Goal: Check status: Check status

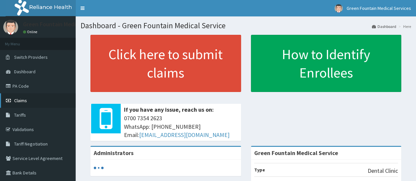
click at [27, 96] on link "Claims" at bounding box center [38, 100] width 76 height 14
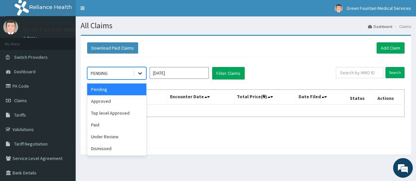
click at [141, 76] on icon at bounding box center [140, 73] width 7 height 7
click at [105, 130] on div "Paid" at bounding box center [116, 125] width 59 height 12
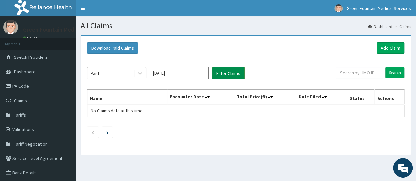
click at [235, 71] on button "Filter Claims" at bounding box center [228, 73] width 33 height 12
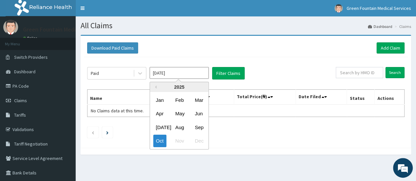
click at [195, 72] on input "Oct 2025" at bounding box center [179, 73] width 59 height 12
click at [201, 127] on div "Sep" at bounding box center [198, 127] width 13 height 12
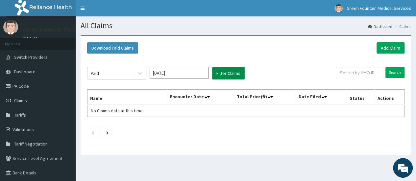
click at [235, 76] on button "Filter Claims" at bounding box center [228, 73] width 33 height 12
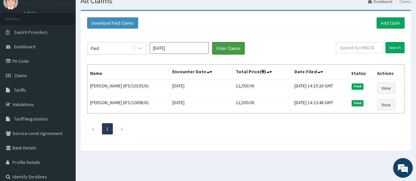
scroll to position [25, 0]
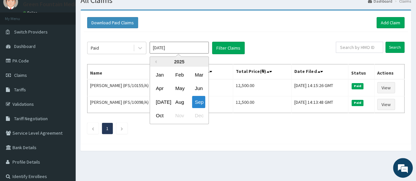
click at [197, 44] on input "Sep 2025" at bounding box center [179, 48] width 59 height 12
click at [177, 104] on div "Aug" at bounding box center [179, 102] width 13 height 12
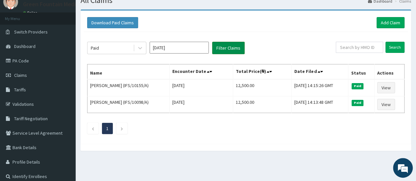
click at [227, 49] on button "Filter Claims" at bounding box center [228, 48] width 33 height 12
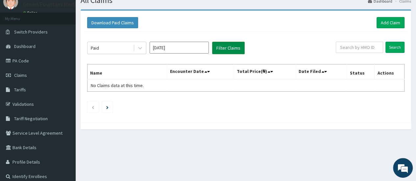
click at [226, 48] on button "Filter Claims" at bounding box center [228, 48] width 33 height 12
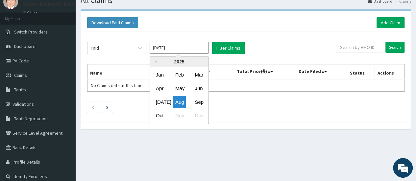
click at [193, 46] on input "Aug 2025" at bounding box center [179, 48] width 59 height 12
click at [162, 101] on div "Jul" at bounding box center [159, 102] width 13 height 12
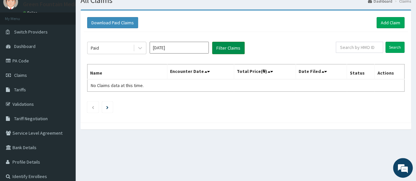
click at [228, 47] on button "Filter Claims" at bounding box center [228, 48] width 33 height 12
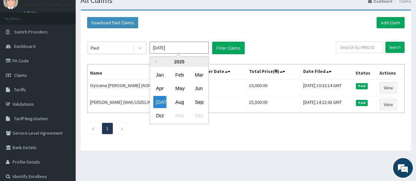
click at [188, 48] on input "Jul 2025" at bounding box center [179, 48] width 59 height 12
click at [201, 88] on div "Jun" at bounding box center [198, 88] width 13 height 12
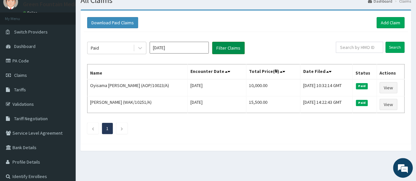
click at [232, 47] on button "Filter Claims" at bounding box center [228, 48] width 33 height 12
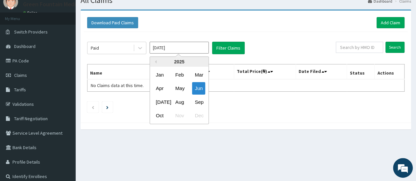
click at [194, 47] on input "Jun 2025" at bounding box center [179, 48] width 59 height 12
click at [181, 89] on div "May" at bounding box center [179, 88] width 13 height 12
type input "May 2025"
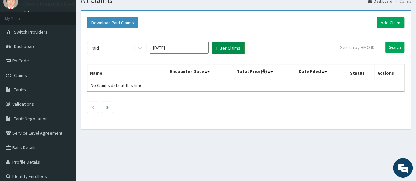
click at [236, 48] on button "Filter Claims" at bounding box center [228, 48] width 33 height 12
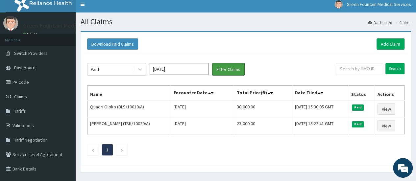
scroll to position [0, 0]
